Goal: Task Accomplishment & Management: Manage account settings

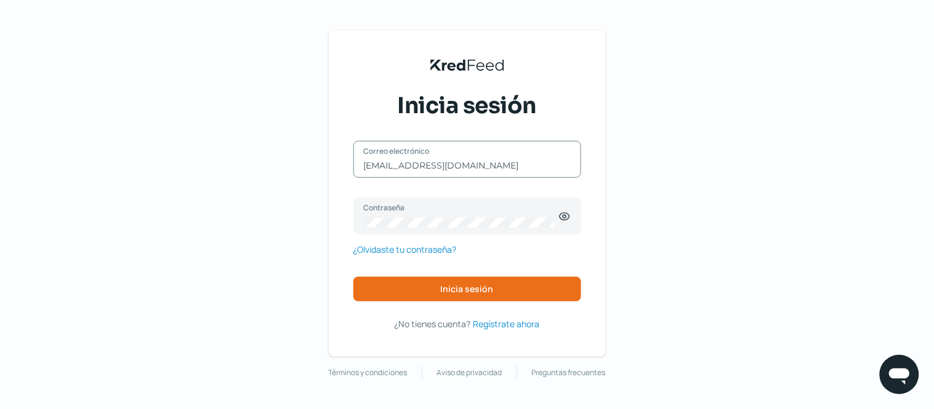
drag, startPoint x: 523, startPoint y: 165, endPoint x: 311, endPoint y: 175, distance: 212.6
click at [311, 175] on div "KredFeed's Black Logo Inicia sesión [EMAIL_ADDRESS][DOMAIN_NAME] Correo electró…" at bounding box center [467, 204] width 934 height 409
type input "[EMAIL_ADDRESS][DOMAIN_NAME]"
click at [481, 297] on button "Inicia sesión" at bounding box center [467, 289] width 228 height 25
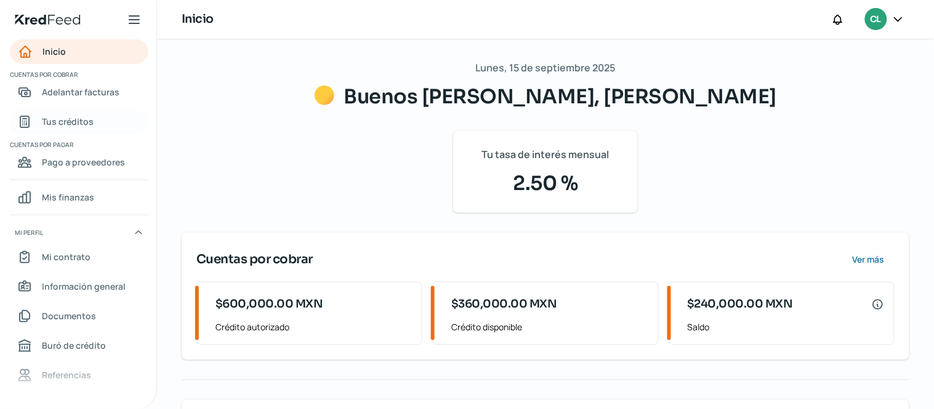
click at [102, 121] on link "Tus créditos" at bounding box center [79, 122] width 138 height 25
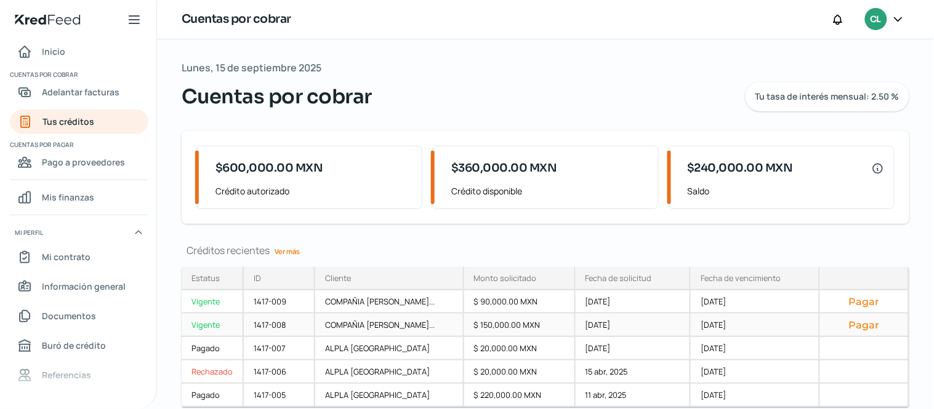
click at [863, 324] on button "Pagar" at bounding box center [864, 325] width 68 height 12
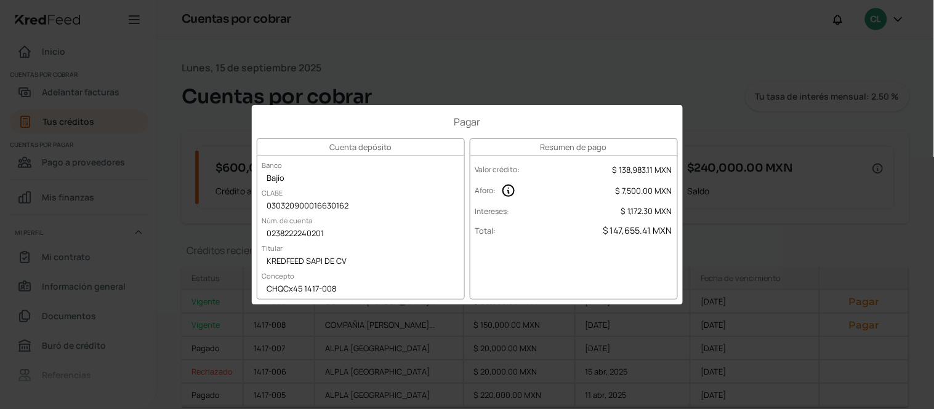
click at [853, 236] on div "Pagar Cuenta depósito Banco Bajío [PERSON_NAME] 030320900016630162 Núm. de cuen…" at bounding box center [467, 204] width 934 height 409
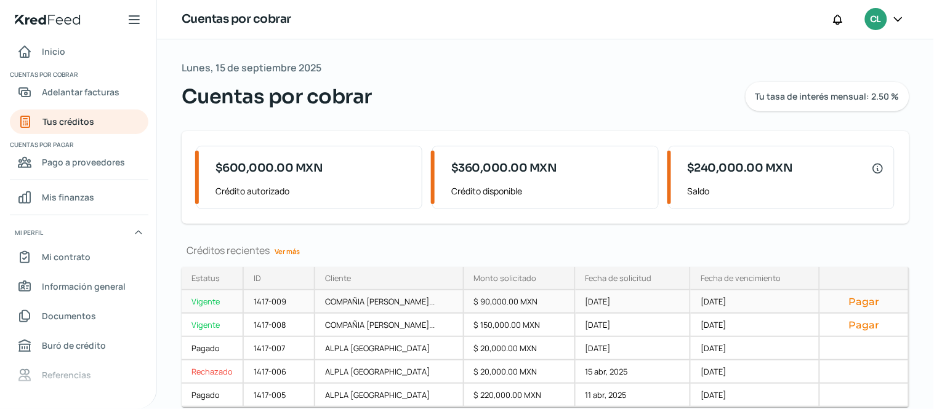
click at [857, 299] on button "Pagar" at bounding box center [864, 301] width 68 height 12
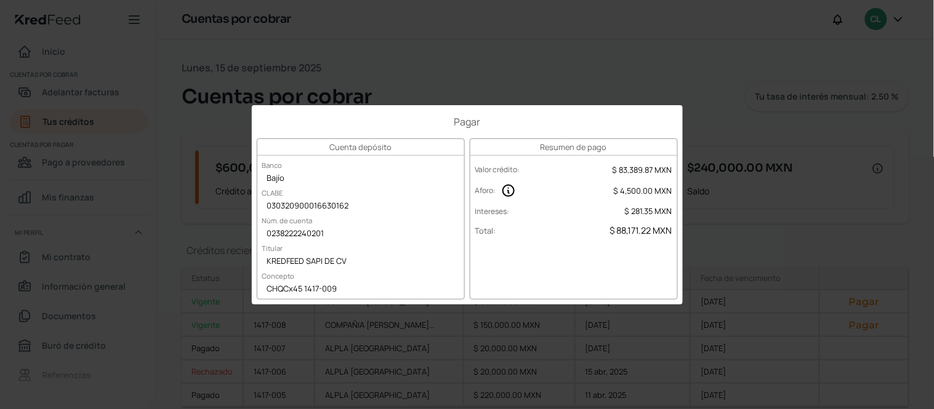
click at [816, 210] on div "Pagar Cuenta depósito Banco Bajío [PERSON_NAME] 030320900016630162 Núm. de cuen…" at bounding box center [467, 204] width 934 height 409
